Goal: Transaction & Acquisition: Purchase product/service

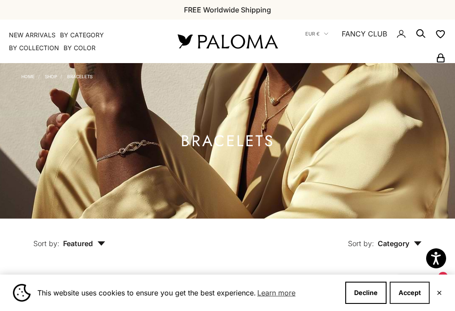
click at [413, 298] on button "Accept" at bounding box center [410, 293] width 40 height 22
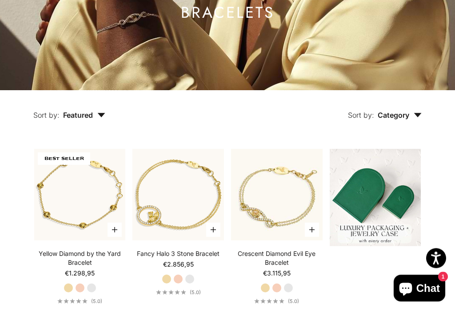
click at [417, 117] on icon "button" at bounding box center [418, 115] width 8 height 4
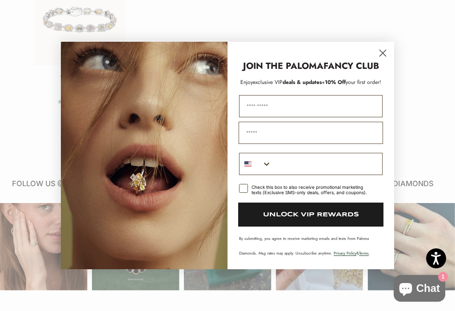
scroll to position [671, 0]
click at [385, 58] on circle "Close dialog" at bounding box center [383, 53] width 15 height 15
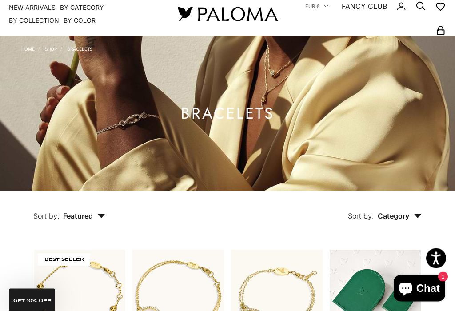
scroll to position [0, 0]
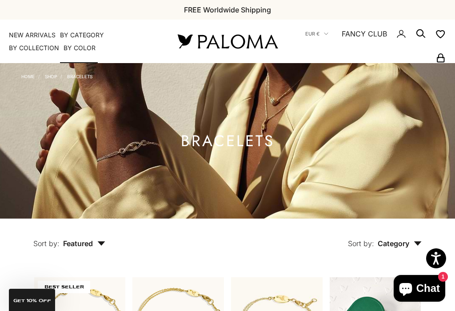
click at [95, 36] on summary "By Category" at bounding box center [82, 35] width 44 height 9
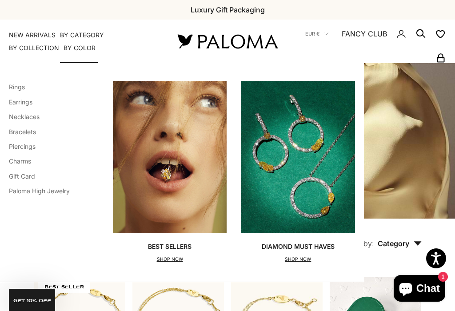
click at [32, 100] on link "Earrings" at bounding box center [21, 102] width 24 height 8
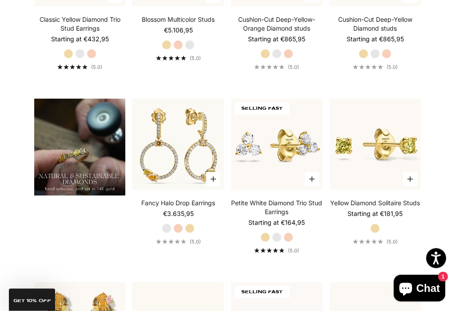
scroll to position [549, 0]
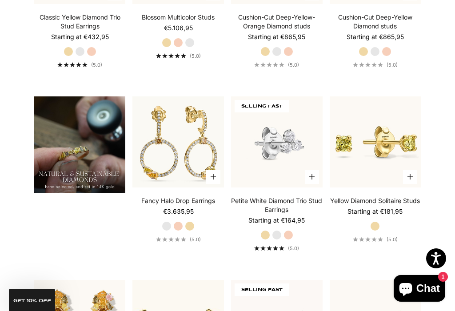
click at [279, 145] on img at bounding box center [277, 142] width 92 height 92
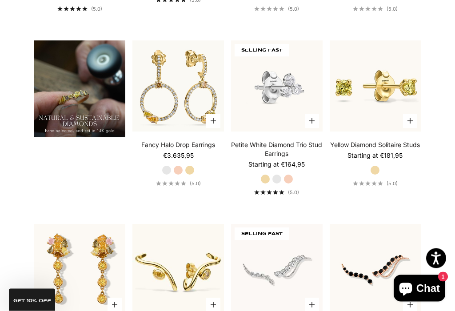
scroll to position [605, 0]
click at [281, 91] on img at bounding box center [277, 86] width 92 height 92
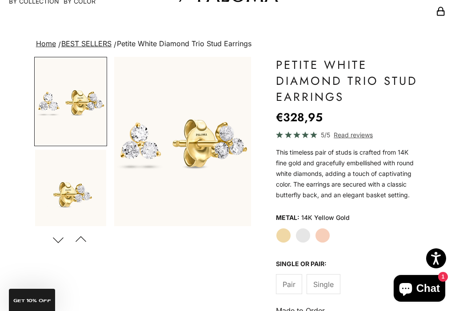
scroll to position [52, 0]
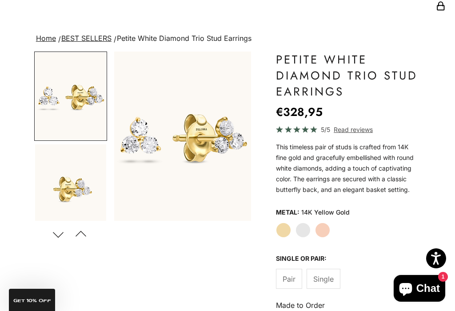
click at [63, 232] on button "Next" at bounding box center [58, 234] width 20 height 20
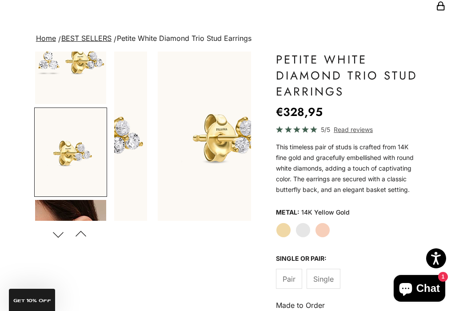
scroll to position [0, 148]
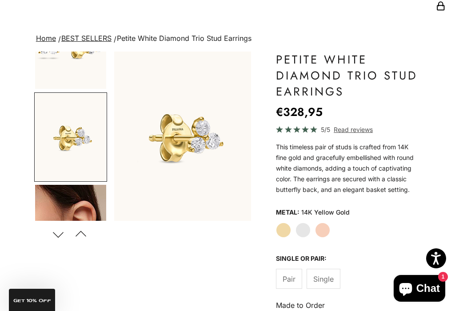
click at [60, 235] on button "Next" at bounding box center [58, 234] width 20 height 20
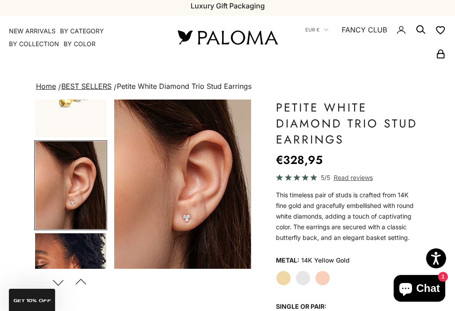
scroll to position [0, 0]
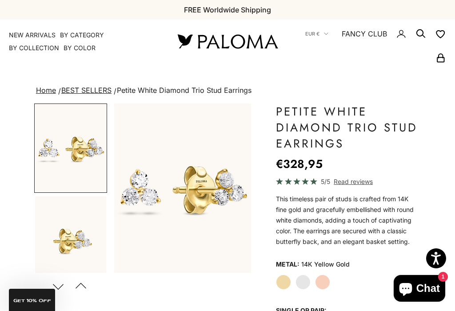
click at [232, 41] on img at bounding box center [227, 41] width 107 height 19
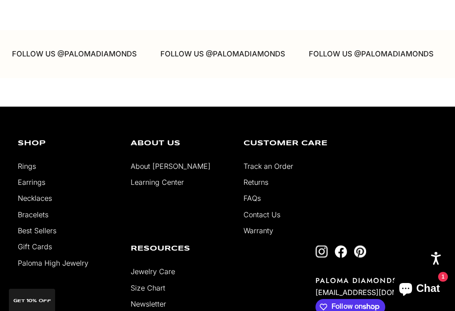
scroll to position [2863, 0]
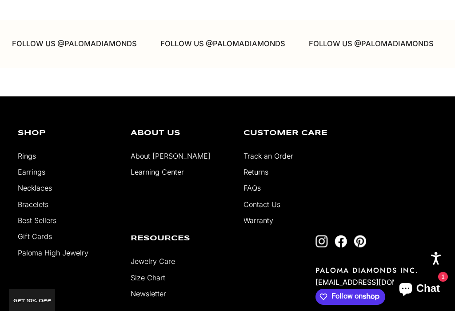
click at [328, 235] on img "Follow on Instagram" at bounding box center [322, 241] width 12 height 12
